Goal: Information Seeking & Learning: Compare options

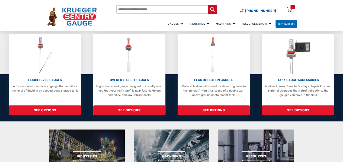
scroll to position [100, 0]
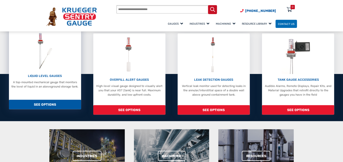
click at [54, 70] on img at bounding box center [45, 51] width 22 height 39
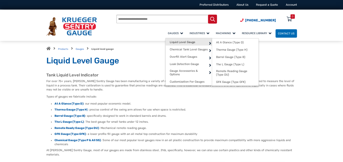
click at [170, 42] on span "Liquid Level Gauge" at bounding box center [183, 42] width 26 height 4
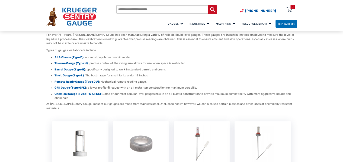
scroll to position [47, 0]
click at [78, 64] on strong "Therma Gauge (Type H" at bounding box center [71, 63] width 32 height 4
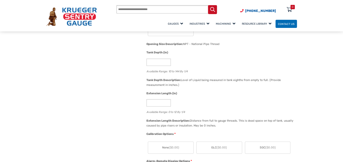
scroll to position [262, 0]
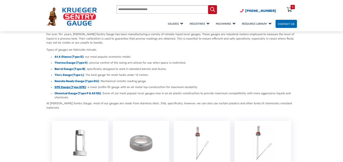
click at [76, 85] on strong "GFK Gauge (Type GFK)" at bounding box center [70, 87] width 31 height 4
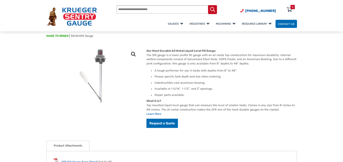
scroll to position [31, 0]
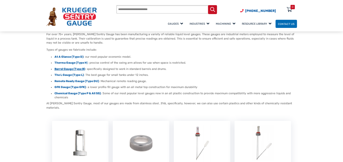
click at [77, 70] on strong "Barrel Gauge (Type B)" at bounding box center [70, 69] width 31 height 4
click at [66, 57] on strong "At A Glance (Type D)" at bounding box center [69, 57] width 29 height 4
